Goal: Task Accomplishment & Management: Complete application form

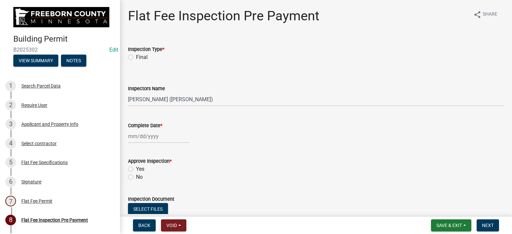
select select "3613e5d6-c0da-40a7-83d4-d5638b2e6124"
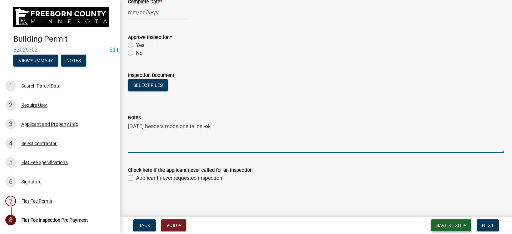
click at [436, 224] on span "Save & Exit" at bounding box center [449, 225] width 26 height 5
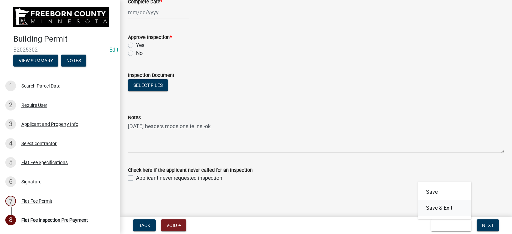
click at [435, 211] on button "Save & Exit" at bounding box center [444, 208] width 53 height 16
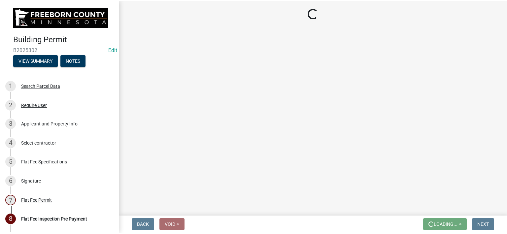
scroll to position [0, 0]
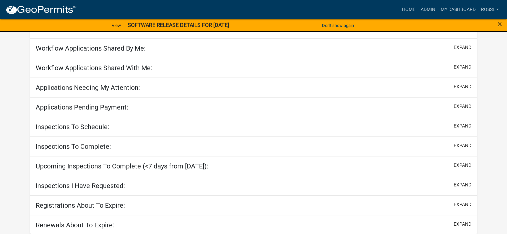
scroll to position [53, 0]
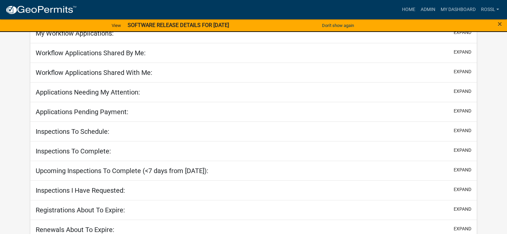
select select "2: 50"
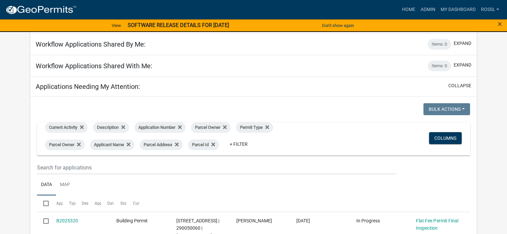
scroll to position [0, 0]
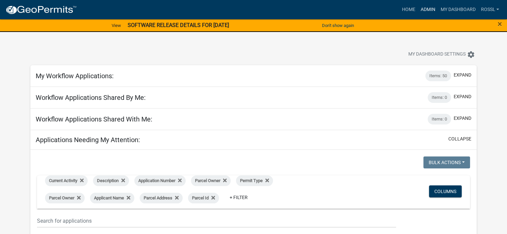
click at [426, 9] on link "Admin" at bounding box center [428, 9] width 20 height 13
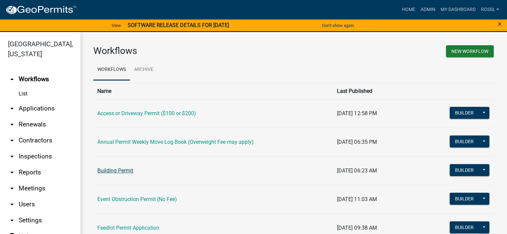
click at [130, 172] on link "Building Permit" at bounding box center [115, 171] width 36 height 6
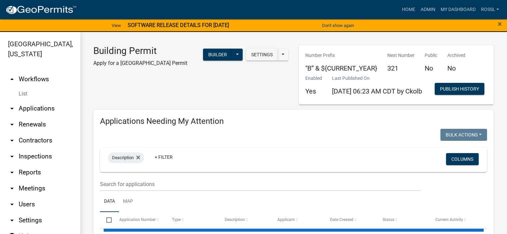
select select "2: 50"
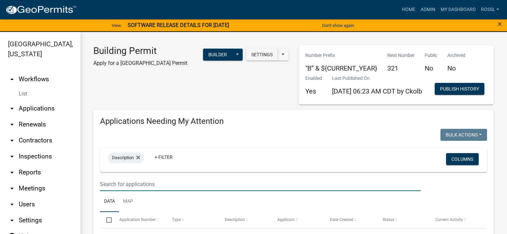
click at [124, 191] on input "text" at bounding box center [260, 185] width 321 height 14
type input "210050300"
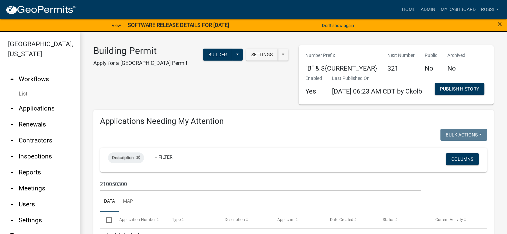
click at [166, 212] on ul "Data Map" at bounding box center [293, 201] width 387 height 21
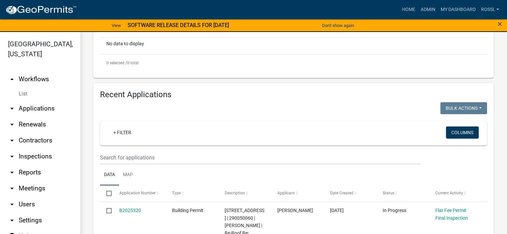
scroll to position [233, 0]
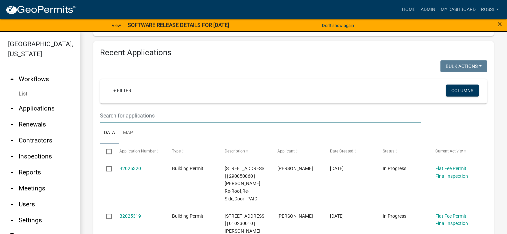
click at [128, 123] on input "text" at bounding box center [260, 116] width 321 height 14
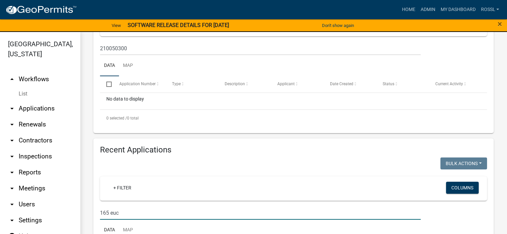
scroll to position [126, 0]
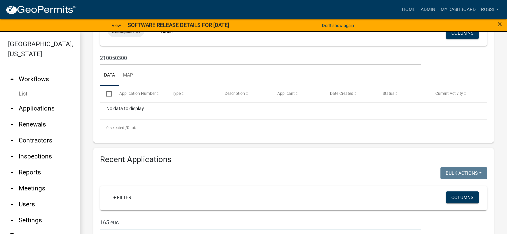
type input "165 euc"
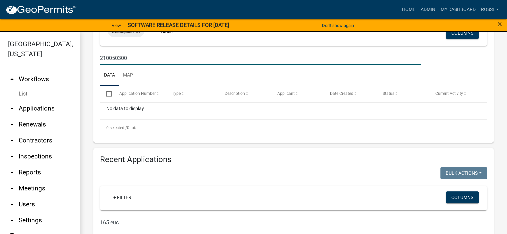
click at [127, 65] on input "210050300" at bounding box center [260, 58] width 321 height 14
type input "2"
type input "1"
select select "2: 50"
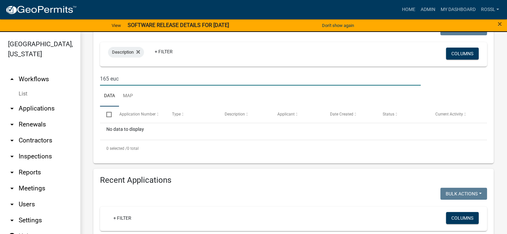
scroll to position [0, 0]
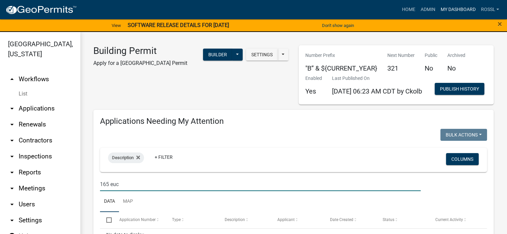
type input "165 euc"
click at [448, 7] on link "My Dashboard" at bounding box center [458, 9] width 40 height 13
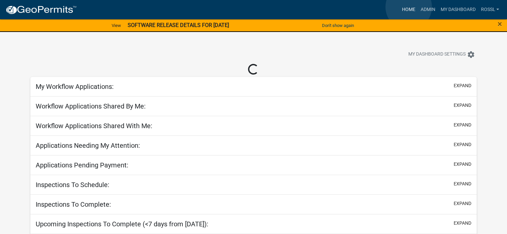
click at [409, 8] on link "Home" at bounding box center [408, 9] width 19 height 13
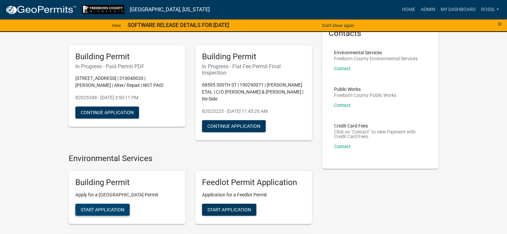
scroll to position [67, 0]
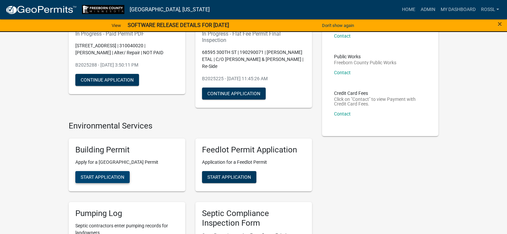
click at [114, 177] on span "Start Application" at bounding box center [103, 177] width 44 height 5
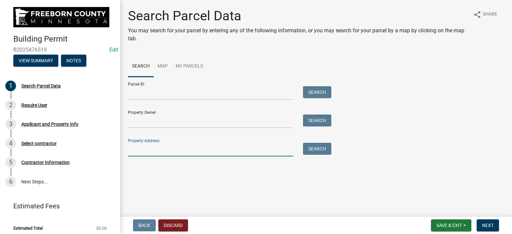
click at [140, 146] on input "Property Address:" at bounding box center [210, 150] width 165 height 14
type input "165 euc"
click at [318, 152] on button "Search" at bounding box center [317, 149] width 28 height 12
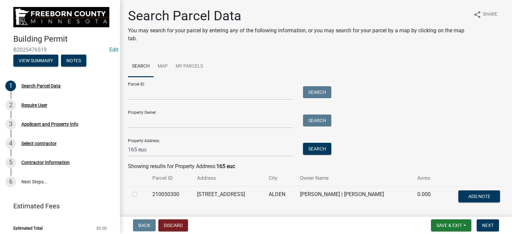
click at [140, 191] on label at bounding box center [140, 191] width 0 height 0
click at [140, 193] on input "radio" at bounding box center [142, 193] width 4 height 4
radio input "true"
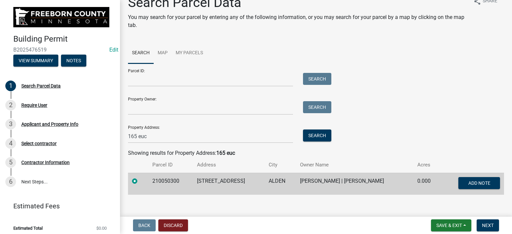
scroll to position [20, 0]
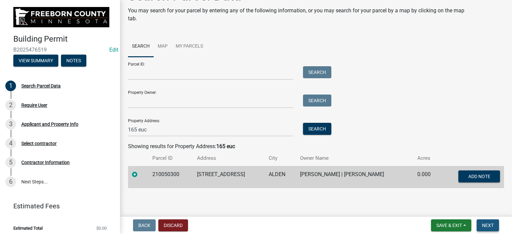
click at [485, 226] on span "Next" at bounding box center [488, 225] width 12 height 5
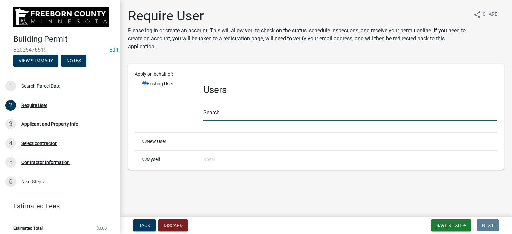
click at [212, 115] on input "text" at bounding box center [350, 115] width 294 height 14
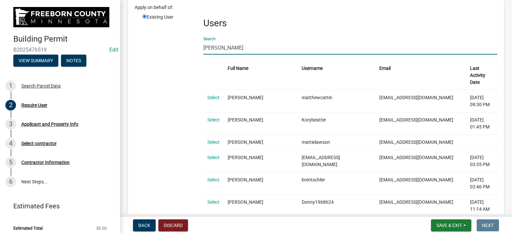
scroll to position [17, 0]
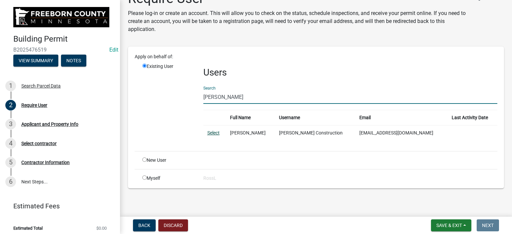
type input "[PERSON_NAME]"
click at [210, 133] on link "Select" at bounding box center [213, 132] width 12 height 5
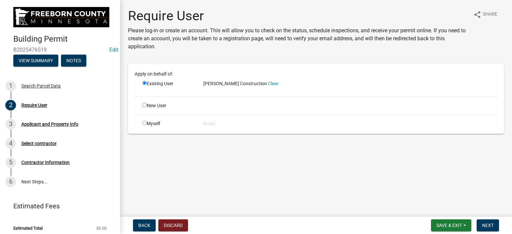
scroll to position [0, 0]
click at [491, 225] on span "Next" at bounding box center [488, 225] width 12 height 5
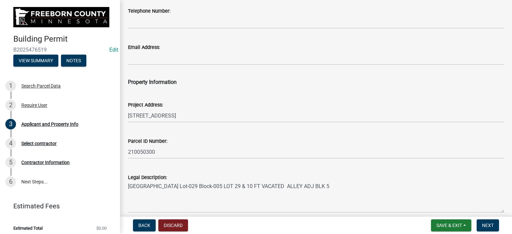
scroll to position [200, 0]
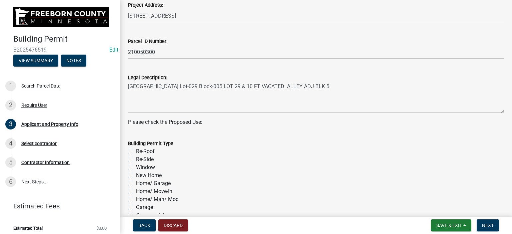
click at [136, 152] on label "Re-Roof" at bounding box center [145, 152] width 19 height 8
click at [136, 152] on input "Re-Roof" at bounding box center [138, 150] width 4 height 4
checkbox input "true"
checkbox input "false"
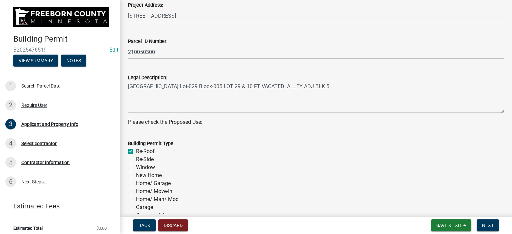
checkbox input "false"
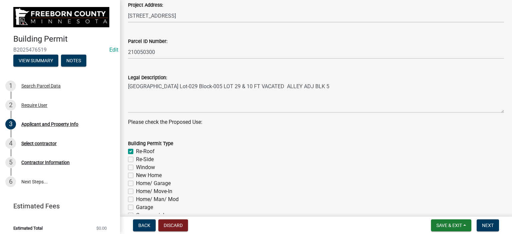
checkbox input "false"
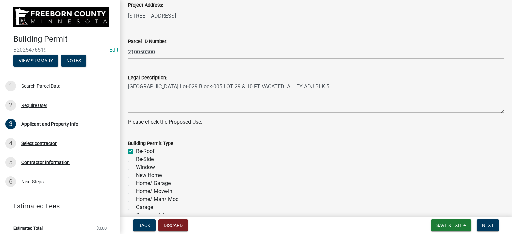
checkbox input "false"
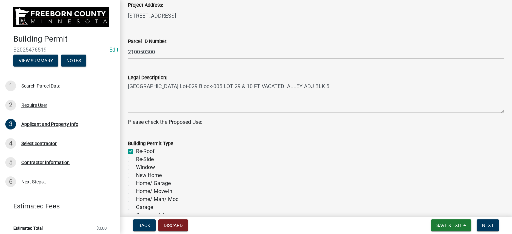
checkbox input "false"
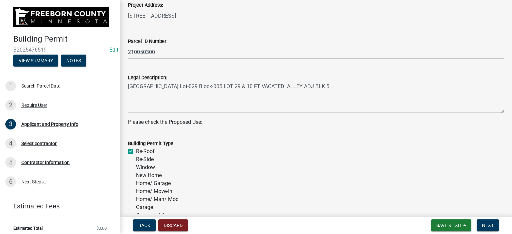
checkbox input "false"
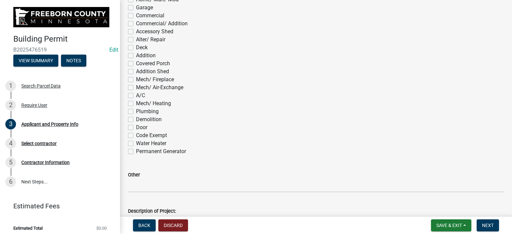
scroll to position [467, 0]
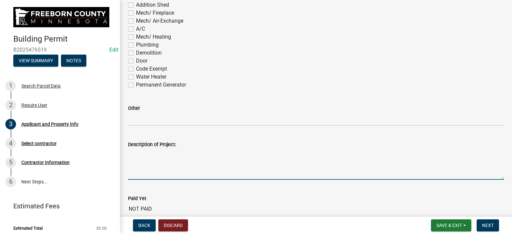
drag, startPoint x: 150, startPoint y: 166, endPoint x: 148, endPoint y: 169, distance: 3.8
click at [149, 167] on textarea "Description of Project:" at bounding box center [316, 164] width 376 height 31
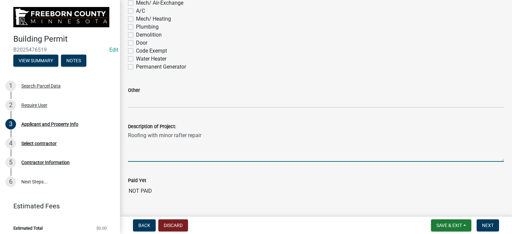
scroll to position [500, 0]
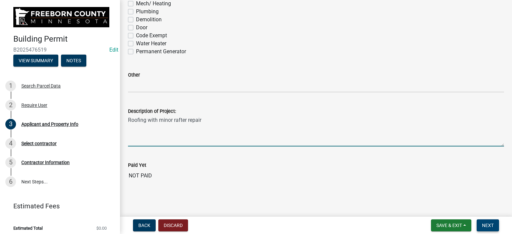
type textarea "Roofing with minor rafter repair"
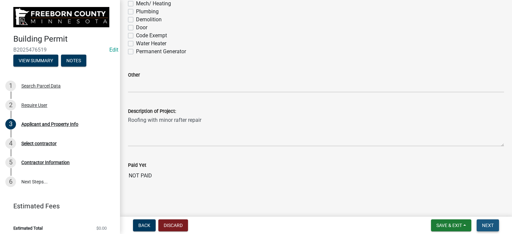
click at [483, 227] on span "Next" at bounding box center [488, 225] width 12 height 5
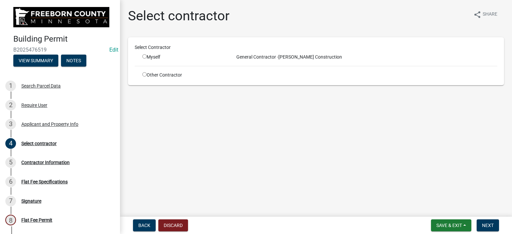
click at [144, 57] on input "radio" at bounding box center [144, 56] width 4 height 4
radio input "true"
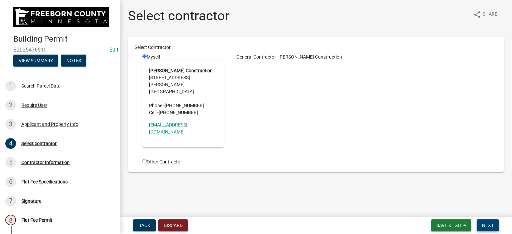
click at [483, 228] on span "Next" at bounding box center [488, 225] width 12 height 5
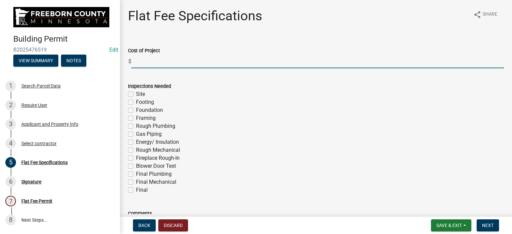
click at [143, 64] on input "text" at bounding box center [317, 62] width 373 height 14
type input "16200"
click at [136, 190] on label "Final" at bounding box center [142, 190] width 12 height 8
click at [136, 190] on input "Final" at bounding box center [138, 188] width 4 height 4
checkbox input "true"
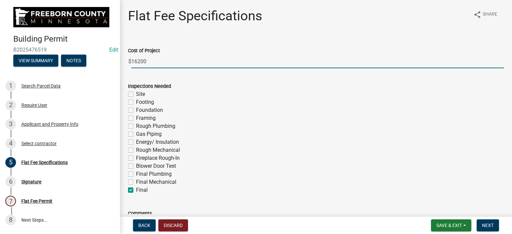
checkbox input "false"
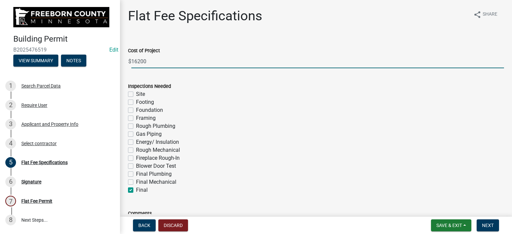
checkbox input "false"
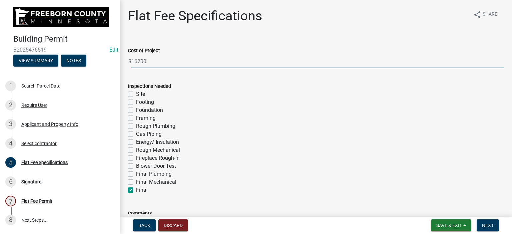
checkbox input "false"
checkbox input "true"
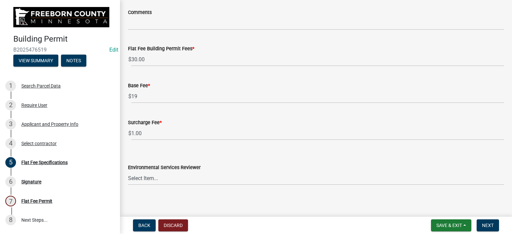
scroll to position [204, 0]
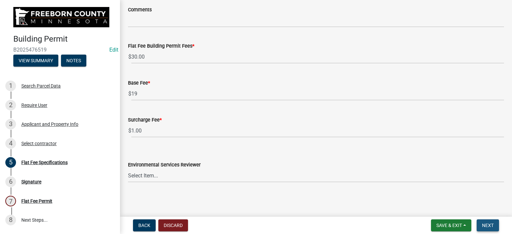
click at [483, 225] on span "Next" at bounding box center [488, 225] width 12 height 5
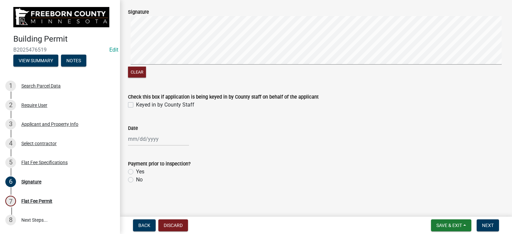
scroll to position [39, 0]
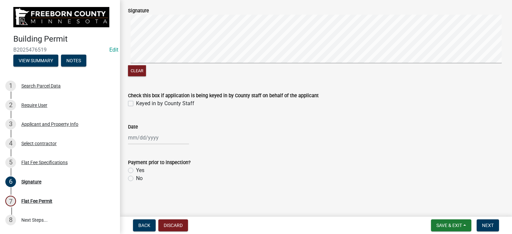
click at [136, 103] on label "Keyed in by County Staff" at bounding box center [165, 104] width 58 height 8
click at [136, 103] on input "Keyed in by County Staff" at bounding box center [138, 102] width 4 height 4
checkbox input "true"
click at [136, 138] on div at bounding box center [158, 138] width 61 height 14
select select "9"
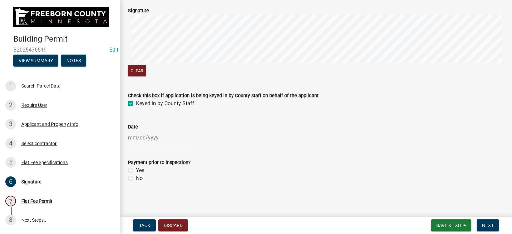
select select "2025"
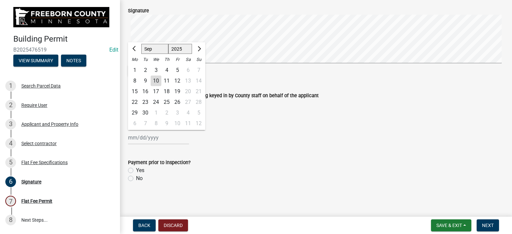
click at [153, 80] on div "10" at bounding box center [156, 81] width 11 height 11
type input "[DATE]"
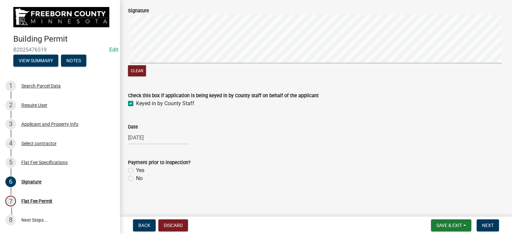
click at [136, 178] on label "No" at bounding box center [139, 179] width 7 height 8
click at [136, 178] on input "No" at bounding box center [138, 177] width 4 height 4
radio input "true"
click at [494, 226] on button "Next" at bounding box center [488, 226] width 22 height 12
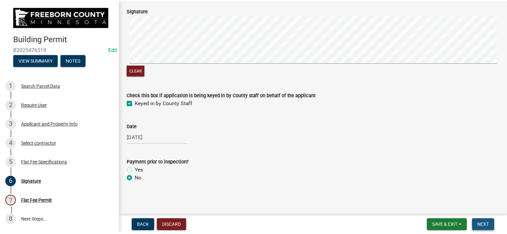
scroll to position [0, 0]
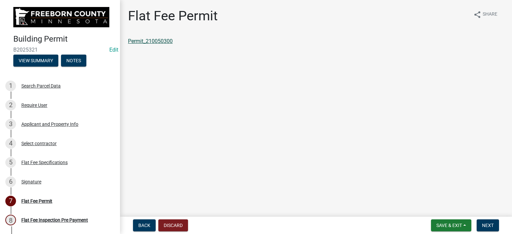
click at [149, 40] on link "Permit_210050300" at bounding box center [150, 41] width 45 height 6
click at [446, 224] on span "Save & Exit" at bounding box center [449, 225] width 26 height 5
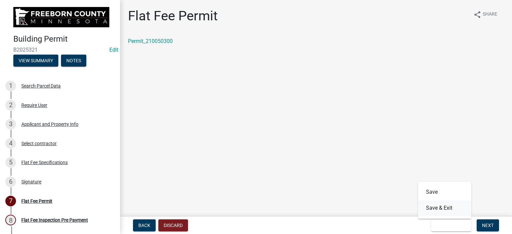
click at [441, 211] on button "Save & Exit" at bounding box center [444, 208] width 53 height 16
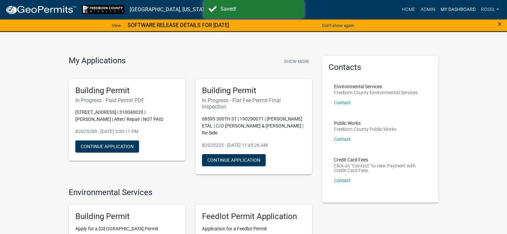
click at [454, 8] on link "My Dashboard" at bounding box center [458, 9] width 40 height 13
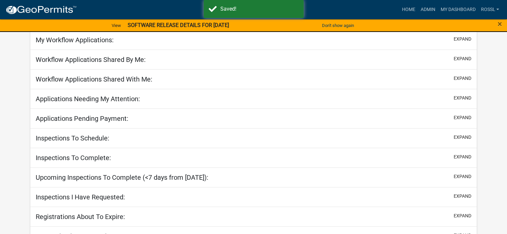
scroll to position [58, 0]
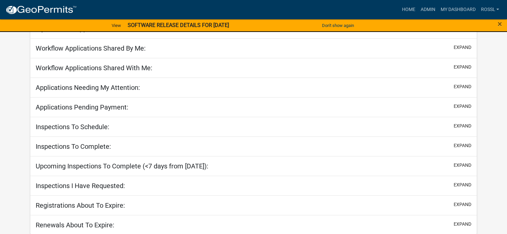
select select "2: 50"
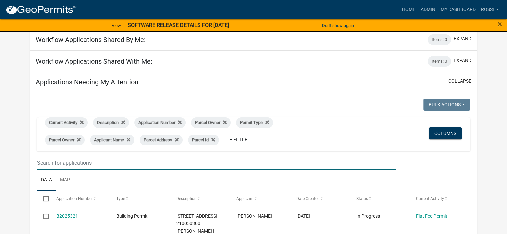
click at [42, 163] on input "text" at bounding box center [216, 163] width 359 height 14
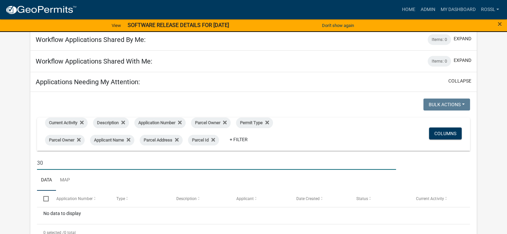
type input "3"
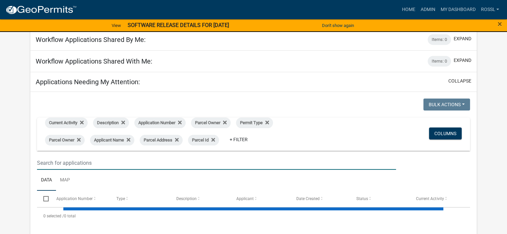
select select "2: 50"
type input "68595"
click at [125, 178] on ul "Data Map" at bounding box center [253, 180] width 433 height 21
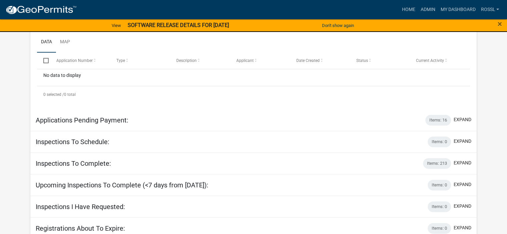
scroll to position [223, 0]
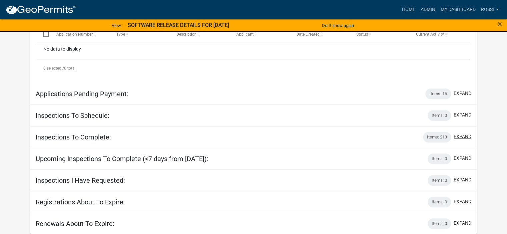
click at [461, 138] on button "expand" at bounding box center [463, 136] width 18 height 7
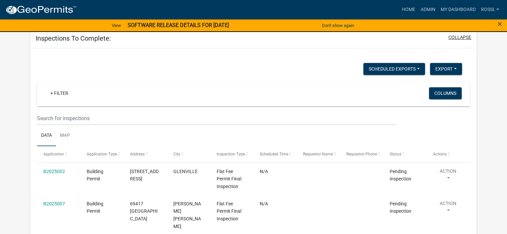
scroll to position [323, 0]
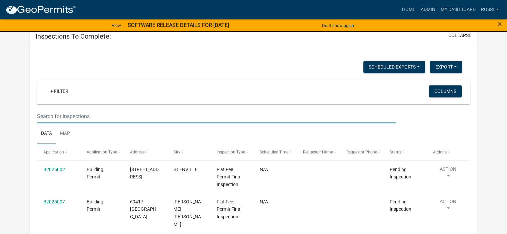
click at [56, 116] on input "text" at bounding box center [216, 117] width 359 height 14
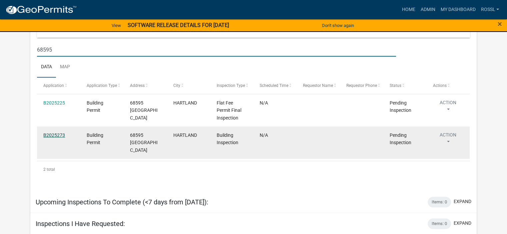
type input "68595"
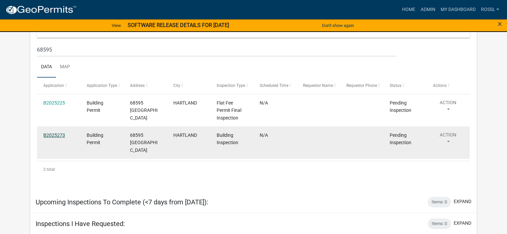
click at [60, 136] on link "B2025273" at bounding box center [54, 135] width 22 height 5
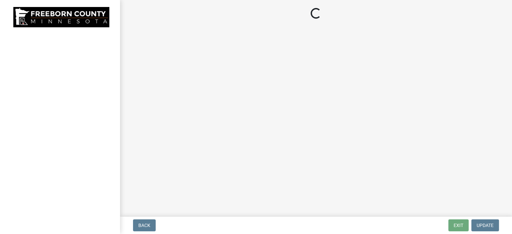
select select "24c4516e-7a9f-48a4-a0b5-6d857a377a6e"
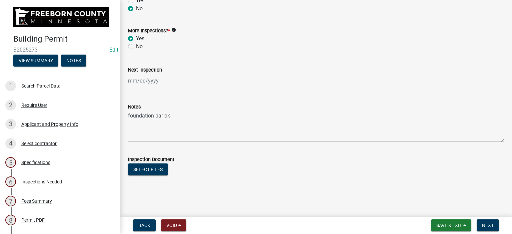
scroll to position [231, 0]
click at [484, 226] on span "Next" at bounding box center [488, 225] width 12 height 5
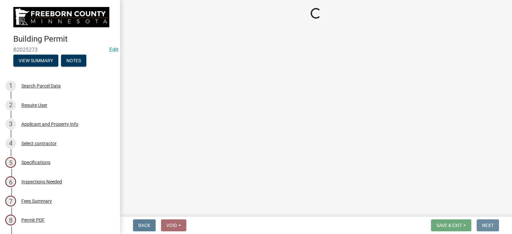
scroll to position [0, 0]
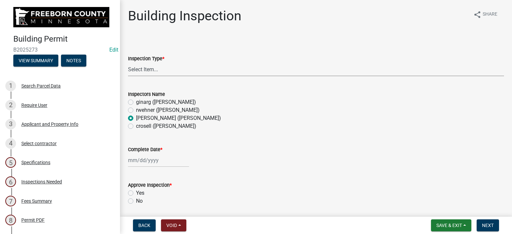
click at [149, 70] on select "Select Item... Footings Foundation Rough Plumbing Rough Mechanical Framing Gas …" at bounding box center [316, 70] width 376 height 14
click at [128, 63] on select "Select Item... Footings Foundation Rough Plumbing Rough Mechanical Framing Gas …" at bounding box center [316, 70] width 376 height 14
select select "a9b4ad4b-b3f3-49fc-b4bb-a6e3399b343e"
click at [138, 160] on div at bounding box center [158, 161] width 61 height 14
select select "9"
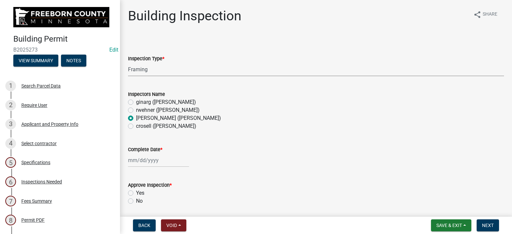
select select "2025"
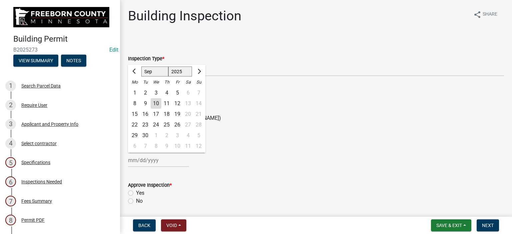
click at [135, 102] on div "8" at bounding box center [134, 103] width 11 height 11
type input "[DATE]"
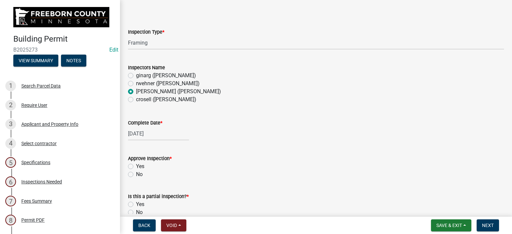
scroll to position [67, 0]
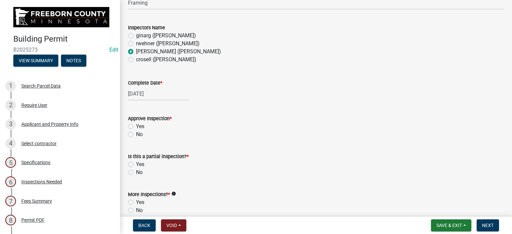
select select "9"
select select "2025"
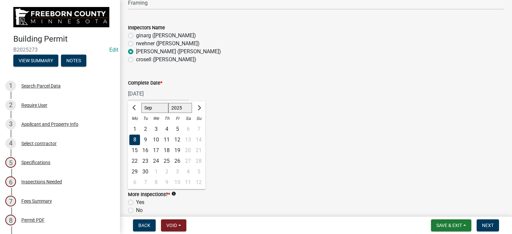
click at [141, 92] on div "[DATE] [PERSON_NAME] Apr May Jun [DATE] Aug Sep Oct Nov [DATE] 1526 1527 1528 1…" at bounding box center [158, 94] width 61 height 14
click at [179, 129] on div "5" at bounding box center [177, 129] width 11 height 11
type input "[DATE]"
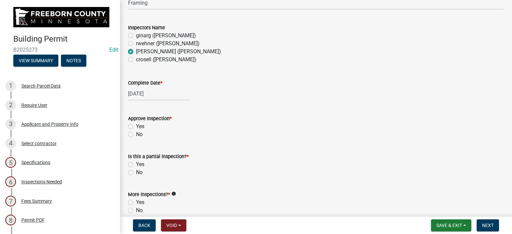
click at [136, 127] on label "Yes" at bounding box center [140, 127] width 8 height 8
click at [136, 127] on input "Yes" at bounding box center [138, 125] width 4 height 4
radio input "true"
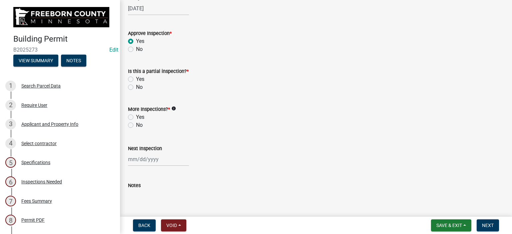
scroll to position [167, 0]
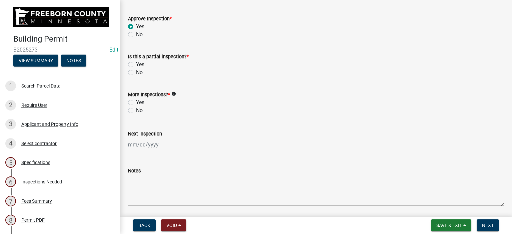
click at [136, 71] on label "No" at bounding box center [139, 73] width 7 height 8
click at [136, 71] on input "No" at bounding box center [138, 71] width 4 height 4
radio input "true"
click at [136, 101] on label "Yes" at bounding box center [140, 103] width 8 height 8
click at [136, 101] on input "Yes" at bounding box center [138, 101] width 4 height 4
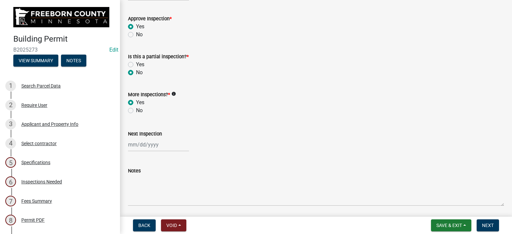
radio input "true"
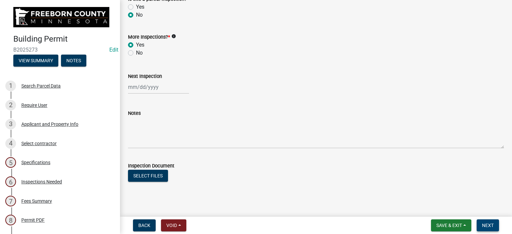
scroll to position [231, 0]
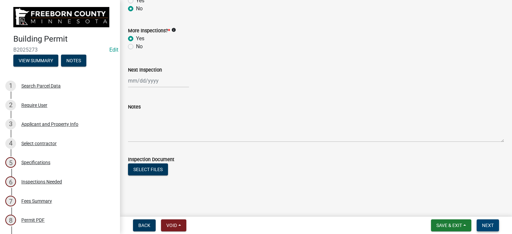
click at [487, 227] on span "Next" at bounding box center [488, 225] width 12 height 5
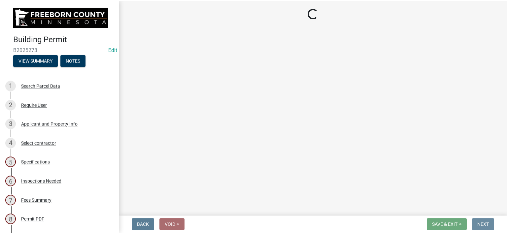
scroll to position [0, 0]
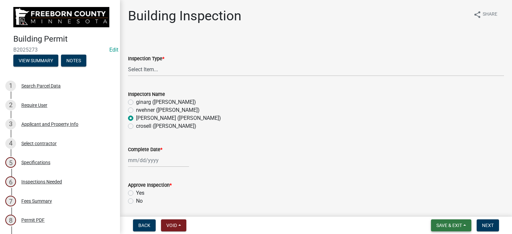
click at [463, 225] on button "Save & Exit" at bounding box center [451, 226] width 40 height 12
click at [440, 206] on button "Save & Exit" at bounding box center [444, 208] width 53 height 16
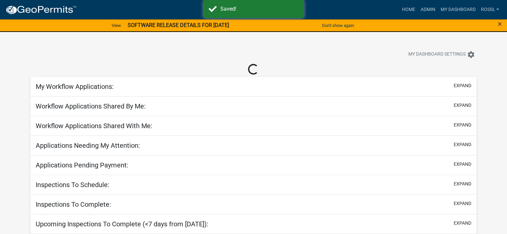
select select "2: 50"
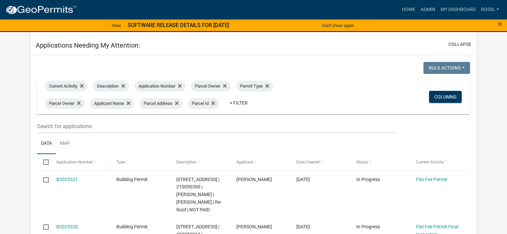
scroll to position [100, 0]
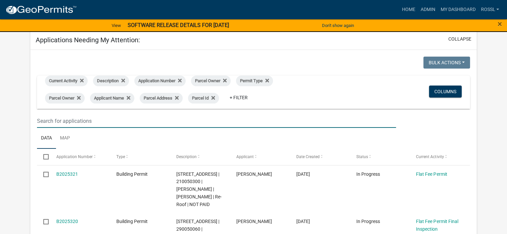
click at [51, 122] on input "text" at bounding box center [216, 121] width 359 height 14
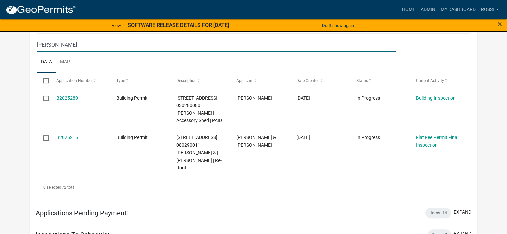
scroll to position [133, 0]
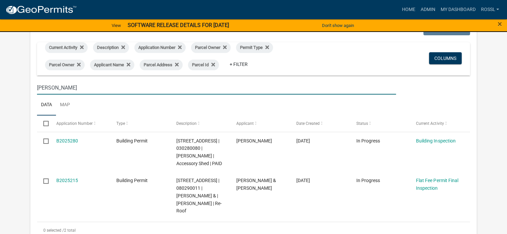
type input "[PERSON_NAME]"
click at [149, 105] on ul "Data Map" at bounding box center [253, 105] width 433 height 21
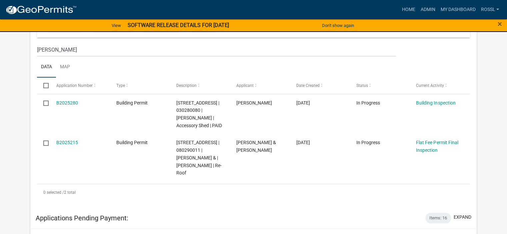
scroll to position [200, 0]
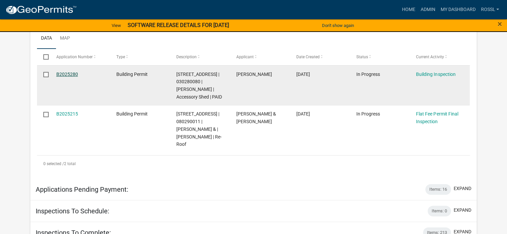
click at [63, 75] on link "B2025280" at bounding box center [67, 74] width 22 height 5
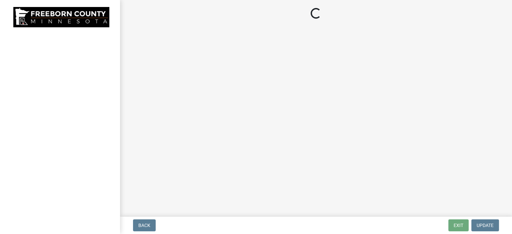
select select "306567ba-5481-4577-869f-56a75bb08b28"
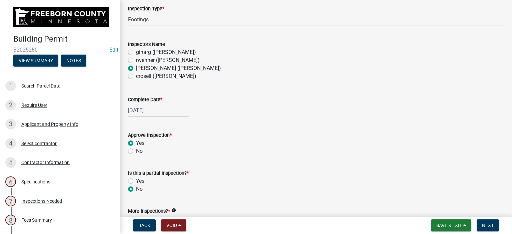
scroll to position [100, 0]
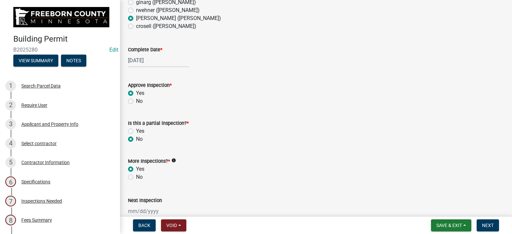
click at [455, 214] on div "Building Permit B2025280 Edit View Summary Notes 1 Search Parcel Data 2 Require…" at bounding box center [256, 117] width 512 height 234
click at [453, 226] on span "Save & Exit" at bounding box center [449, 225] width 26 height 5
click at [444, 211] on button "Save & Exit" at bounding box center [444, 208] width 53 height 16
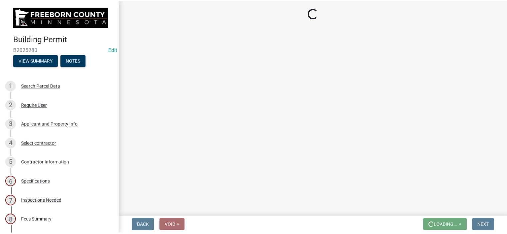
scroll to position [0, 0]
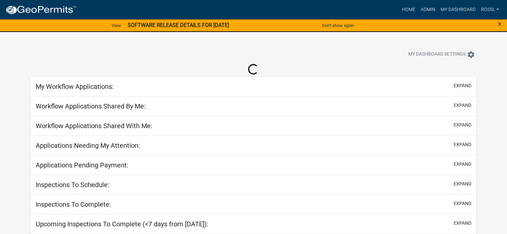
select select "2: 50"
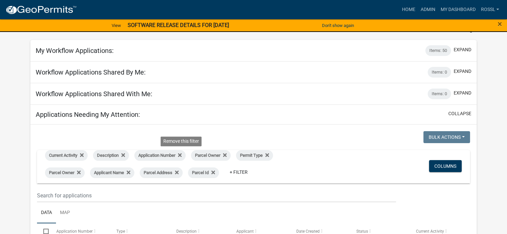
scroll to position [67, 0]
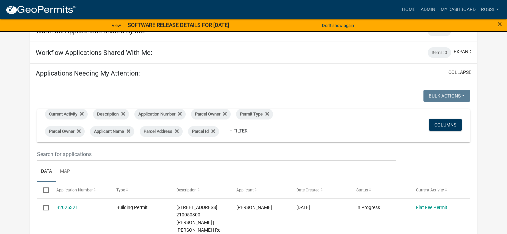
click at [55, 148] on wm-filter-builder "Current Activity Description Application Number Parcel Owner Permit Type Parcel…" at bounding box center [253, 135] width 433 height 52
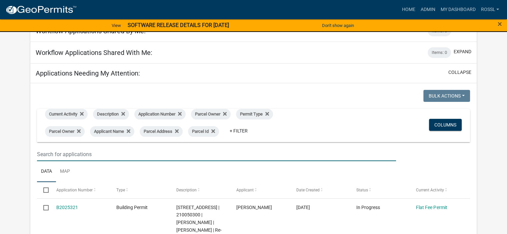
click at [55, 159] on input "text" at bounding box center [216, 155] width 359 height 14
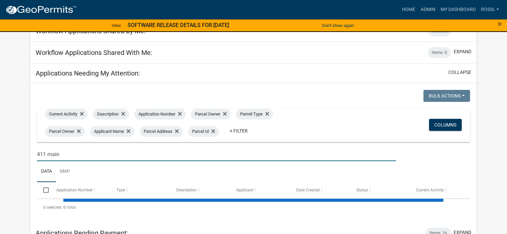
scroll to position [100, 0]
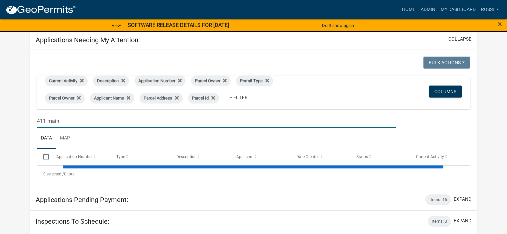
click at [122, 136] on ul "Data Map" at bounding box center [253, 138] width 433 height 21
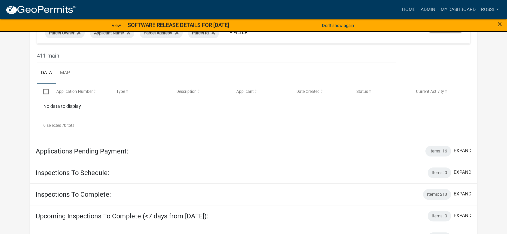
scroll to position [167, 0]
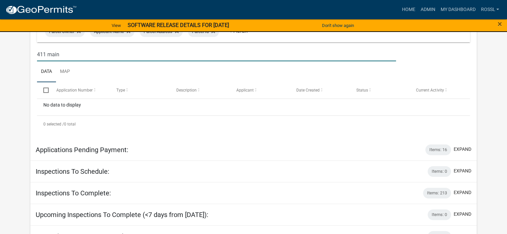
click at [46, 53] on input "411 main" at bounding box center [216, 55] width 359 height 14
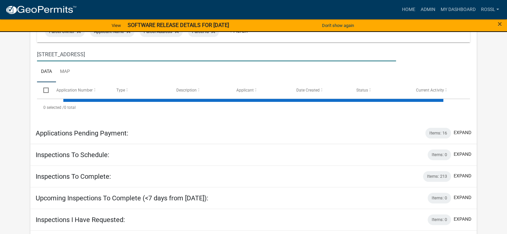
type input "[STREET_ADDRESS]"
click at [104, 75] on ul "Data Map" at bounding box center [253, 71] width 433 height 21
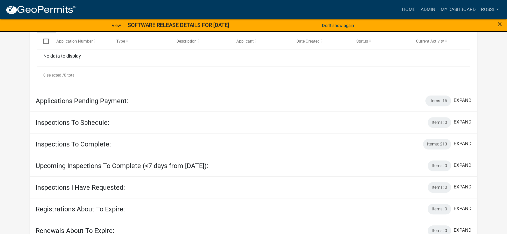
scroll to position [223, 0]
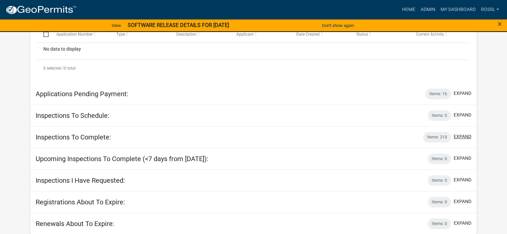
click at [462, 134] on button "expand" at bounding box center [463, 136] width 18 height 7
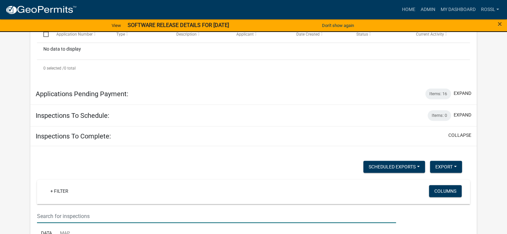
click at [57, 214] on input "text" at bounding box center [216, 217] width 359 height 14
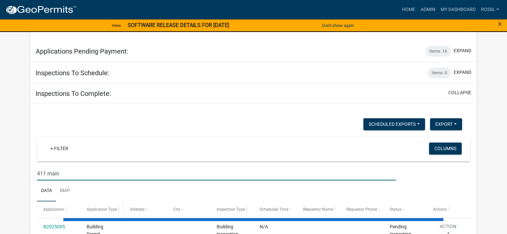
scroll to position [323, 0]
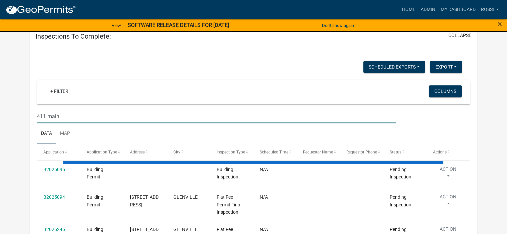
type input "411 main"
click at [96, 126] on ul "Data Map" at bounding box center [253, 133] width 433 height 21
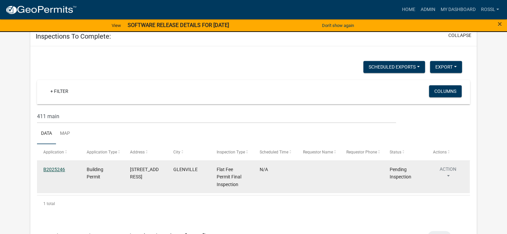
click at [57, 169] on link "B2025246" at bounding box center [54, 169] width 22 height 5
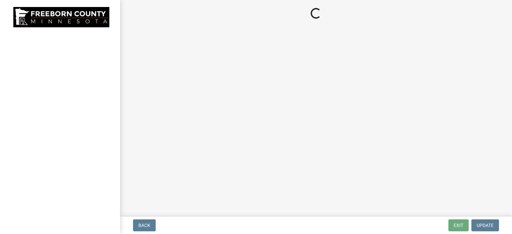
select select "3613e5d6-c0da-40a7-83d4-d5638b2e6124"
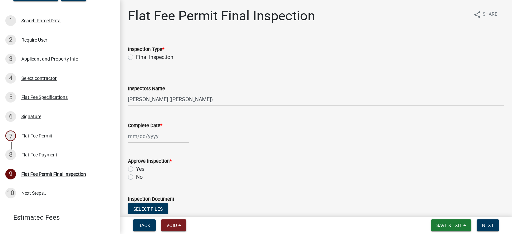
scroll to position [67, 0]
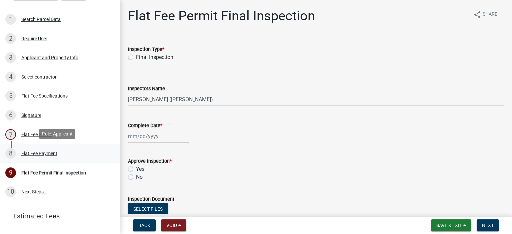
click at [25, 154] on div "Flat Fee Payment" at bounding box center [39, 153] width 36 height 5
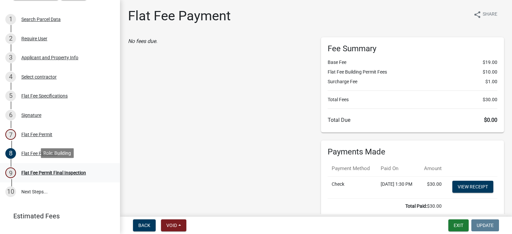
click at [64, 172] on div "Flat Fee Permit Final Inspection" at bounding box center [53, 173] width 65 height 5
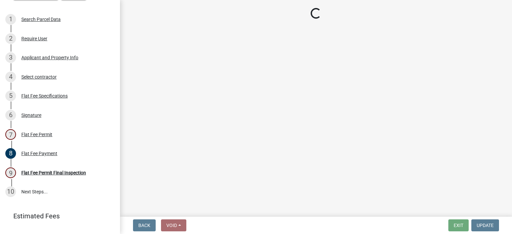
select select "3613e5d6-c0da-40a7-83d4-d5638b2e6124"
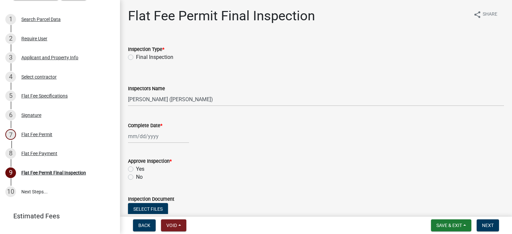
click at [136, 57] on label "Final Inspection" at bounding box center [154, 57] width 37 height 8
click at [136, 57] on input "Final Inspection" at bounding box center [138, 55] width 4 height 4
radio input "true"
select select "9"
select select "2025"
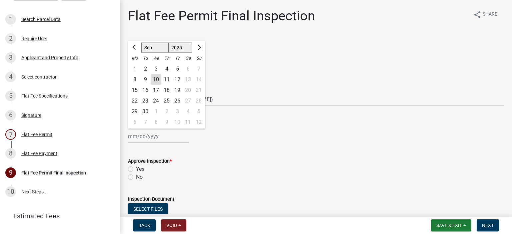
click at [146, 137] on div "[PERSON_NAME] Feb Mar Apr [PERSON_NAME][DATE] Oct Nov [DATE] 1526 1527 1528 152…" at bounding box center [158, 137] width 61 height 14
click at [134, 78] on div "8" at bounding box center [134, 79] width 11 height 11
type input "[DATE]"
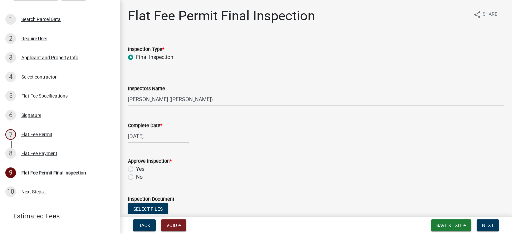
click at [136, 168] on label "Yes" at bounding box center [140, 169] width 8 height 8
click at [136, 168] on input "Yes" at bounding box center [138, 167] width 4 height 4
radio input "true"
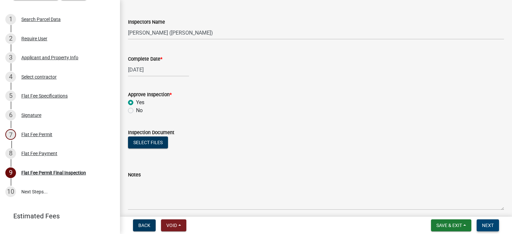
click at [490, 227] on span "Next" at bounding box center [488, 225] width 12 height 5
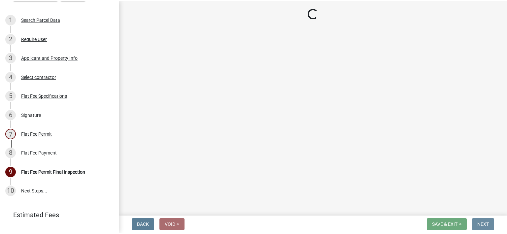
scroll to position [0, 0]
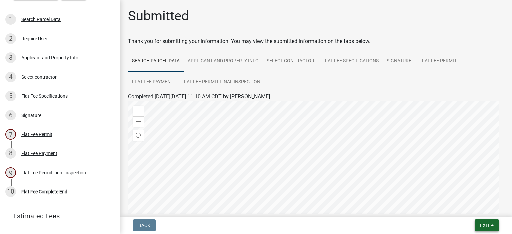
click at [491, 227] on button "Exit" at bounding box center [487, 226] width 24 height 12
click at [474, 212] on button "Save & Exit" at bounding box center [472, 208] width 53 height 16
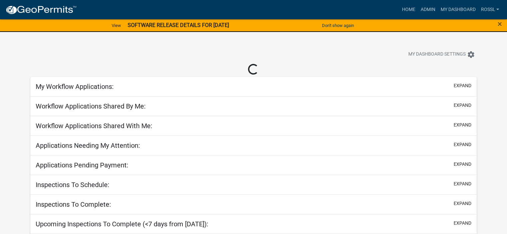
select select "2: 50"
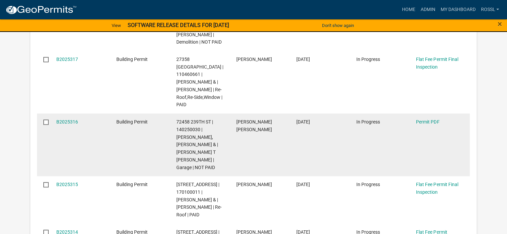
scroll to position [400, 0]
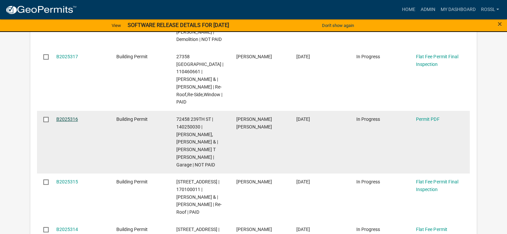
click at [69, 122] on link "B2025316" at bounding box center [67, 119] width 22 height 5
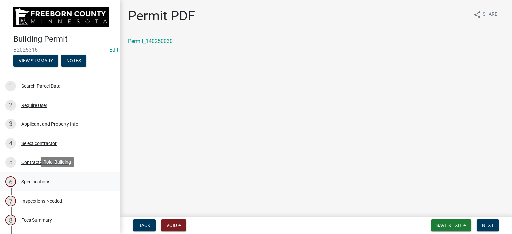
click at [35, 180] on div "Specifications" at bounding box center [35, 182] width 29 height 5
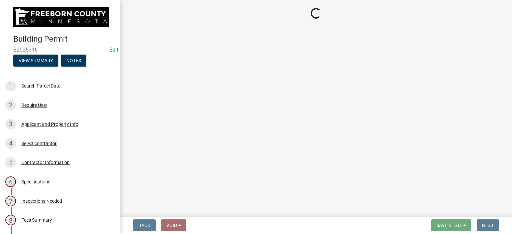
select select "cf5e982a-8fde-449d-bcd8-be8cdfb99374"
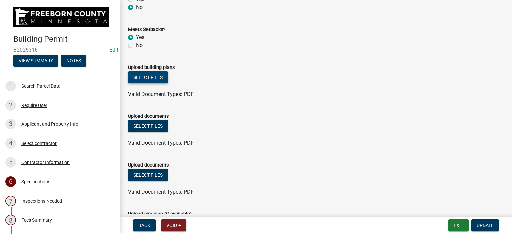
scroll to position [748, 0]
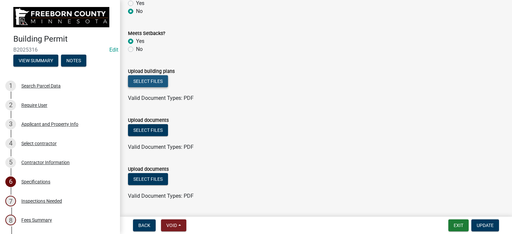
click at [163, 86] on button "Select files" at bounding box center [148, 81] width 40 height 12
click at [485, 227] on span "Update" at bounding box center [485, 225] width 17 height 5
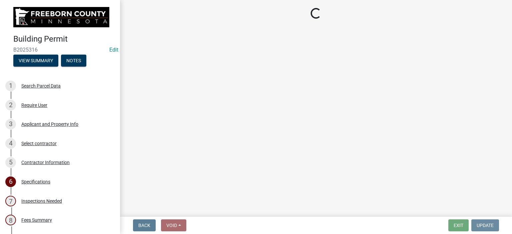
scroll to position [0, 0]
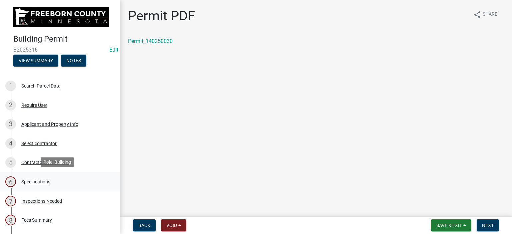
click at [16, 180] on div "6 Specifications" at bounding box center [57, 182] width 104 height 11
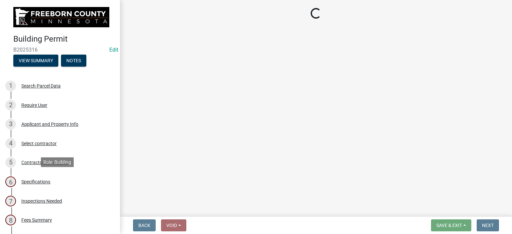
select select "cf5e982a-8fde-449d-bcd8-be8cdfb99374"
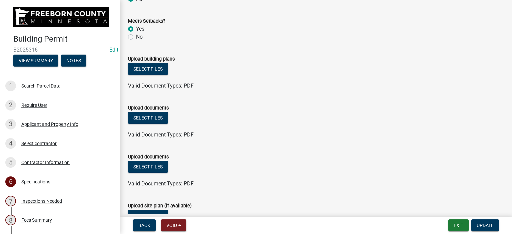
scroll to position [767, 0]
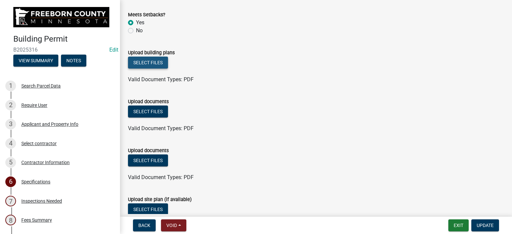
click at [159, 62] on button "Select files" at bounding box center [148, 63] width 40 height 12
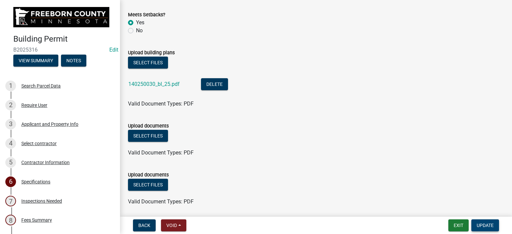
click at [486, 226] on span "Update" at bounding box center [485, 225] width 17 height 5
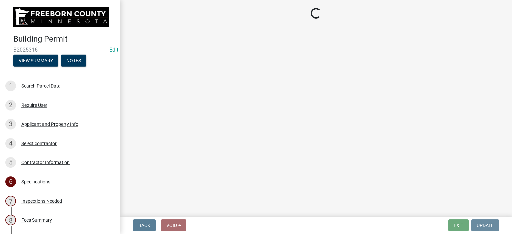
scroll to position [0, 0]
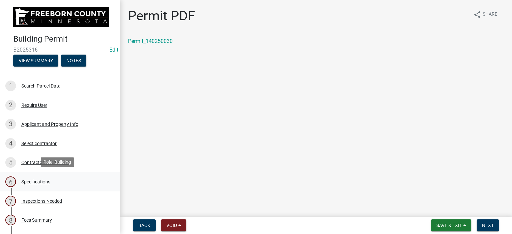
click at [51, 179] on div "6 Specifications" at bounding box center [57, 182] width 104 height 11
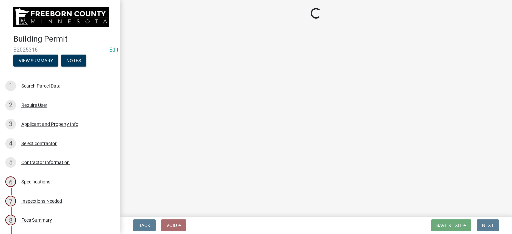
select select "cf5e982a-8fde-449d-bcd8-be8cdfb99374"
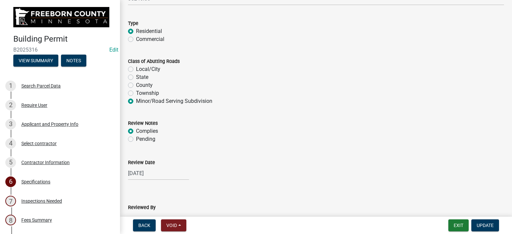
scroll to position [667, 0]
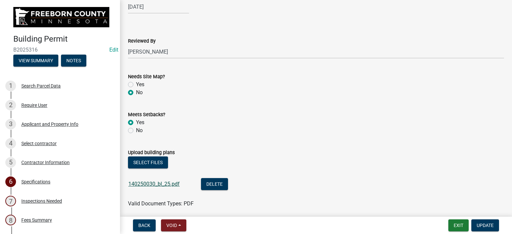
click at [164, 184] on link "140250030_bl_25.pdf" at bounding box center [153, 184] width 51 height 6
